Goal: Information Seeking & Learning: Learn about a topic

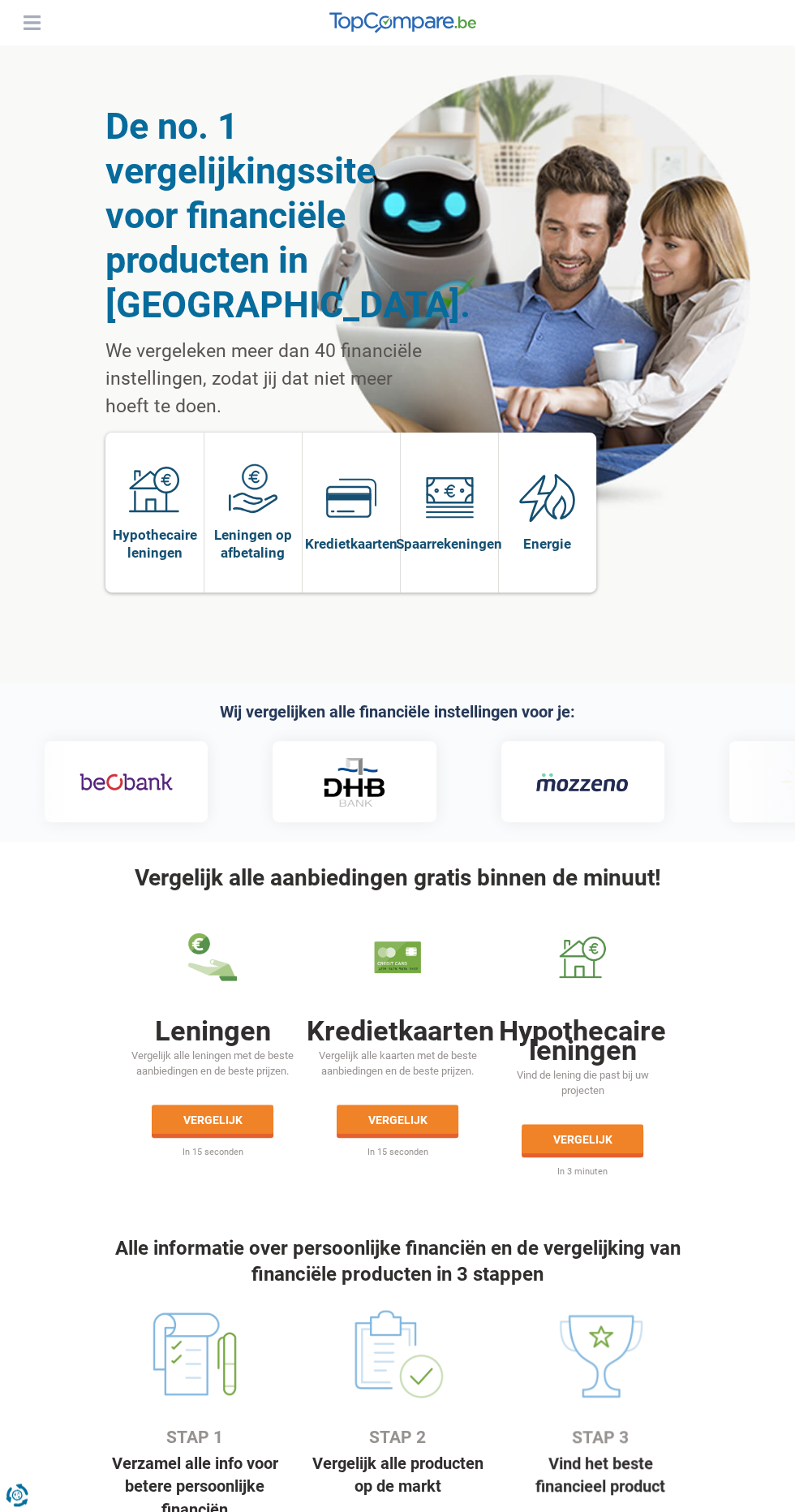
click at [59, 19] on header "Leningen Persoonlijke lening Hypothecaire lening Autolening Renovatielening Kre…" at bounding box center [398, 23] width 795 height 46
click at [33, 16] on button "Menu" at bounding box center [31, 22] width 25 height 25
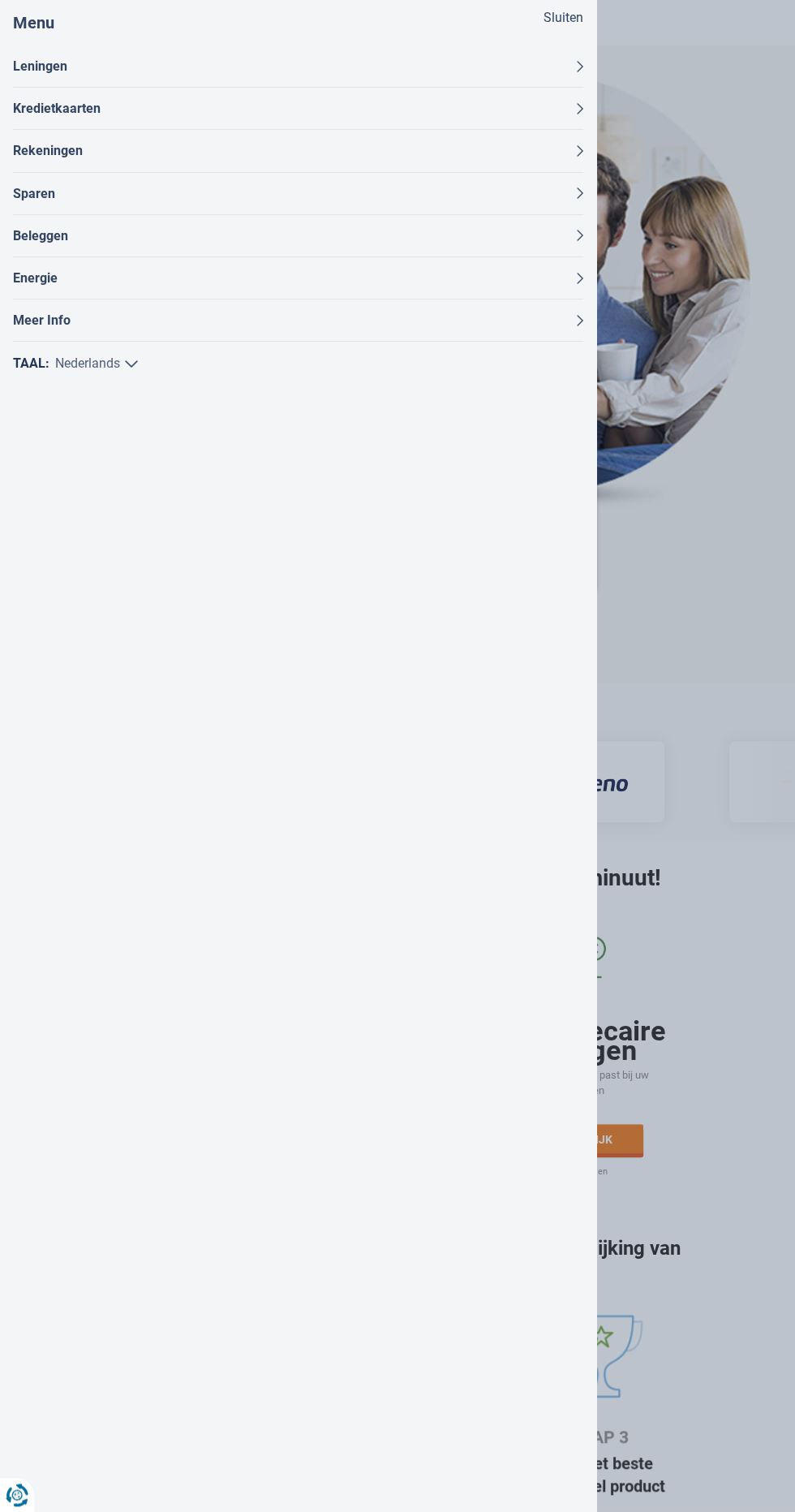
click at [21, 54] on button "Leningen" at bounding box center [298, 66] width 571 height 41
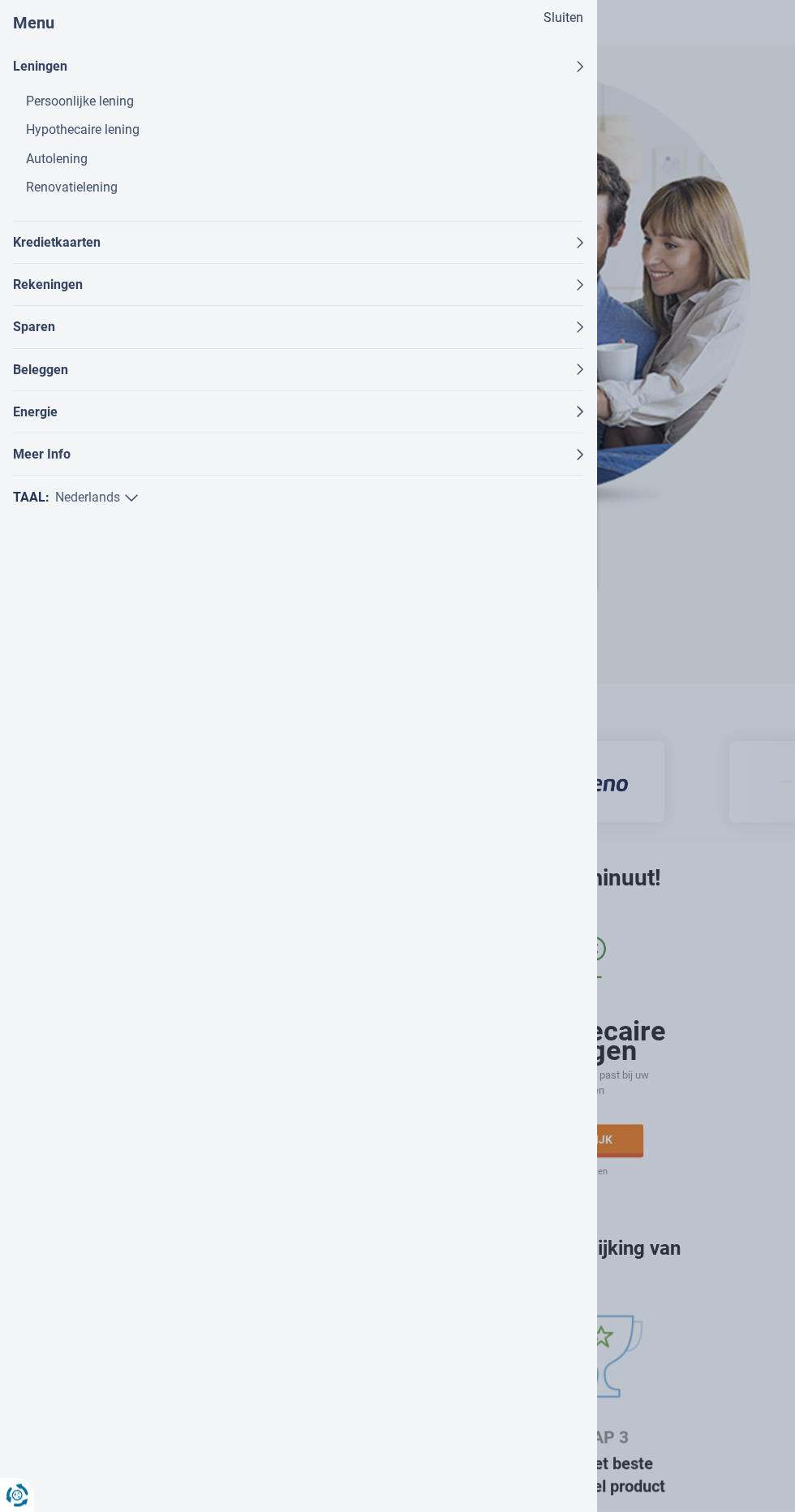
click at [126, 496] on select "Nederlands Français" at bounding box center [96, 498] width 83 height 19
select select "/fr"
click at [55, 489] on select "Nederlands Français" at bounding box center [96, 498] width 83 height 19
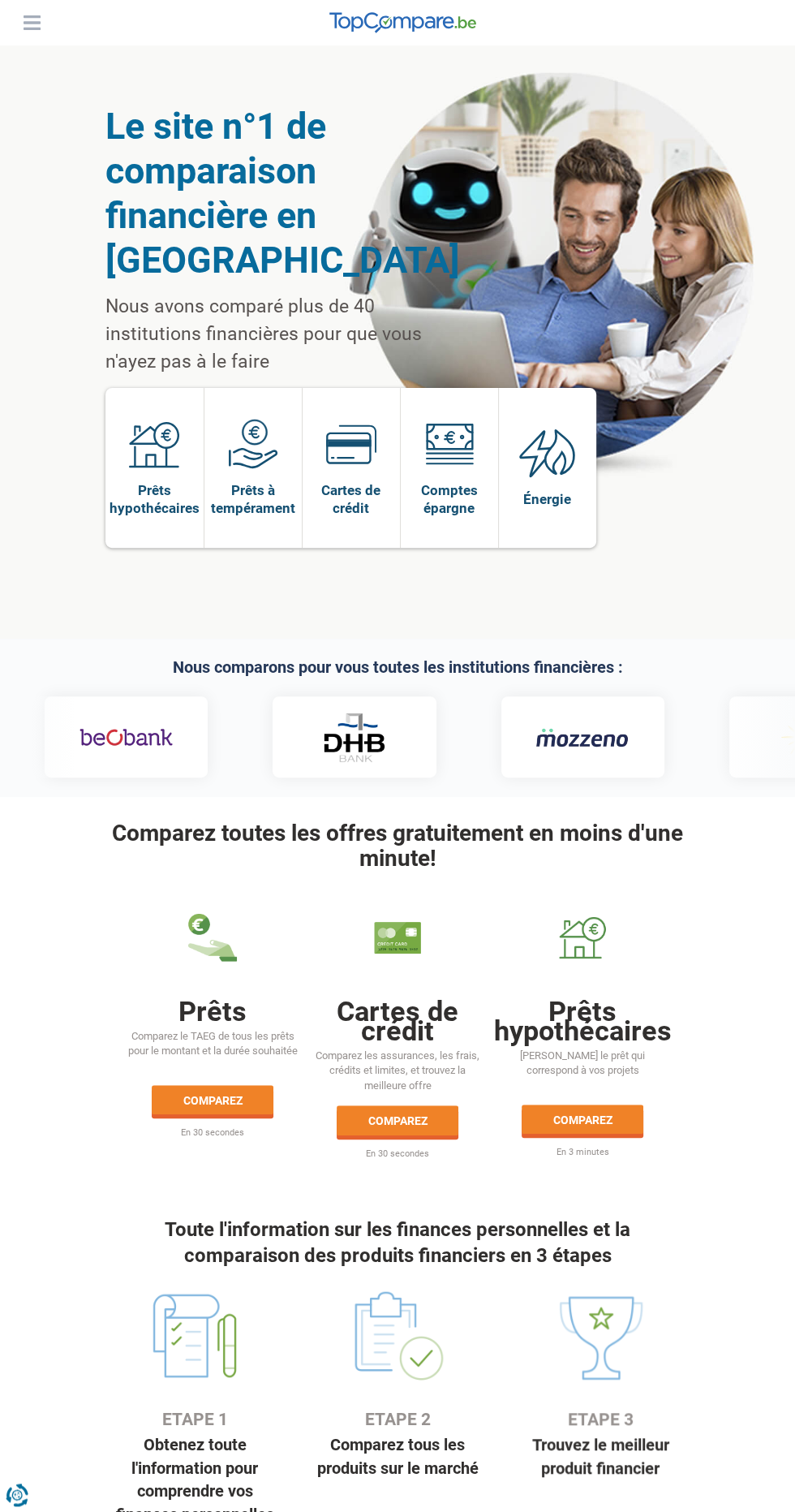
click at [29, 22] on button "Menu" at bounding box center [31, 22] width 25 height 25
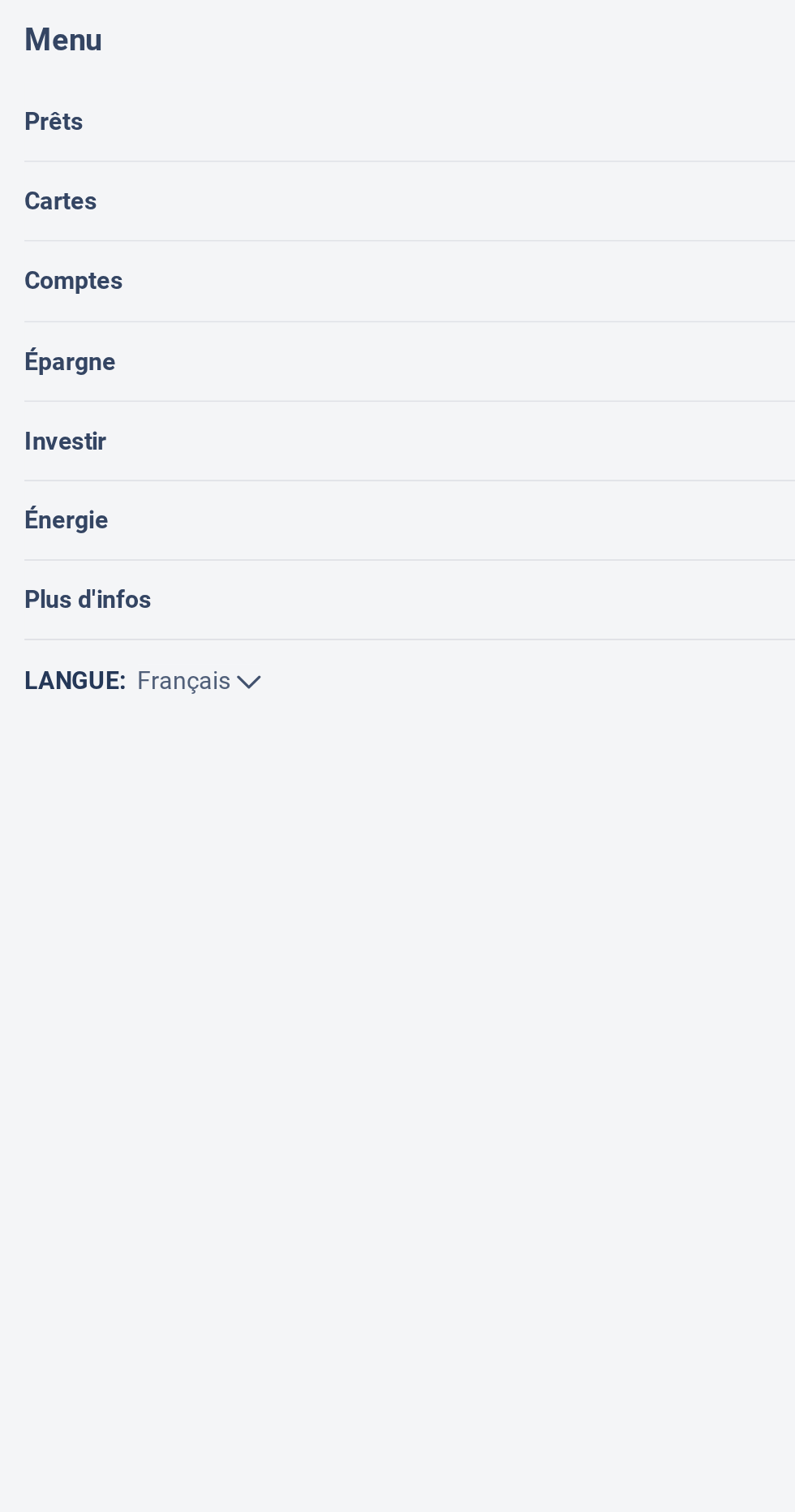
click at [189, 65] on button "Prêts" at bounding box center [298, 66] width 571 height 41
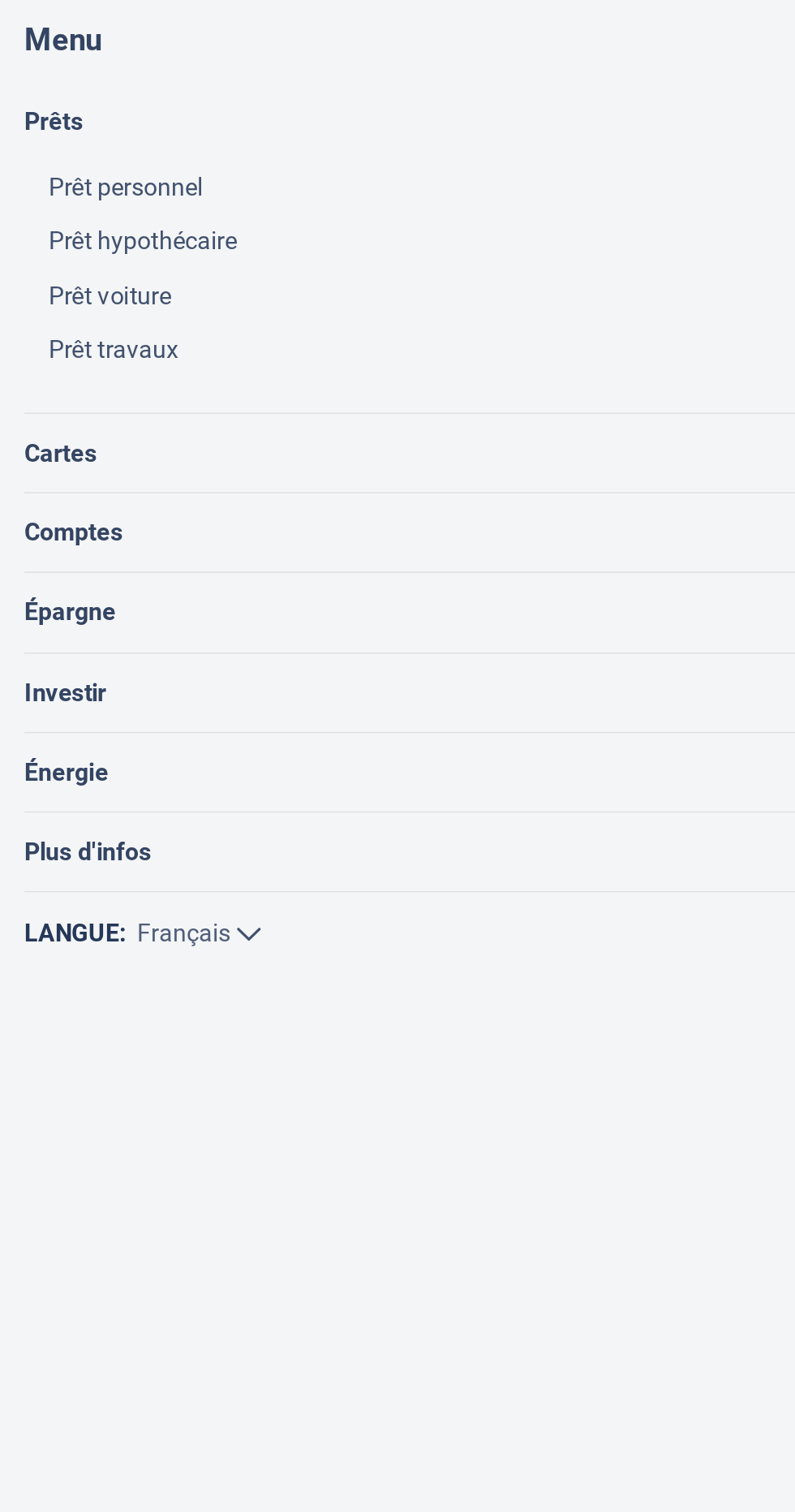
click at [108, 129] on link "Prêt hypothécaire" at bounding box center [304, 129] width 557 height 29
